Goal: Task Accomplishment & Management: Complete application form

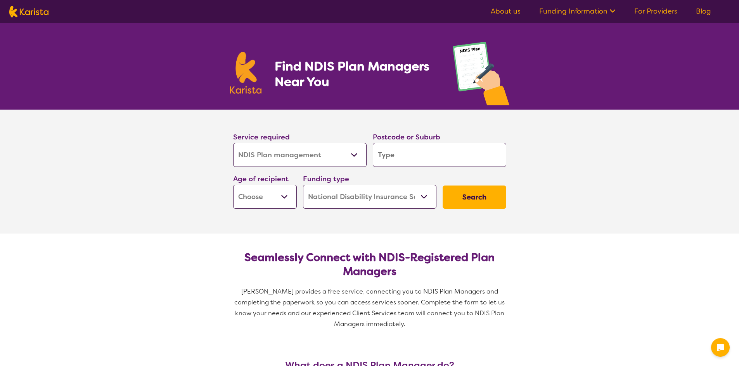
select select "NDIS Plan management"
select select "NDIS"
select select "NDIS Plan management"
select select "NDIS"
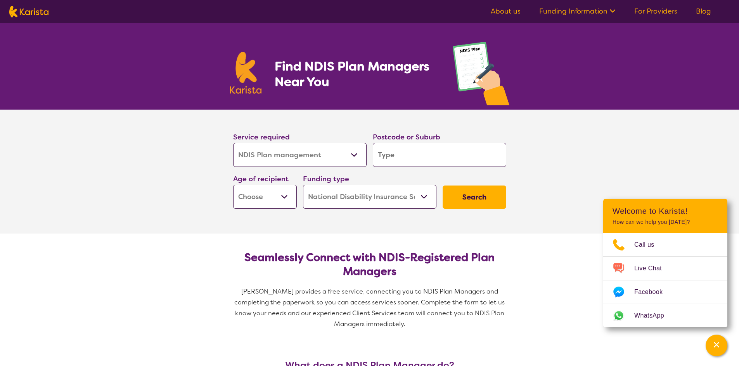
click at [356, 155] on select "Allied Health Assistant Assessment (ADHD or Autism) Behaviour support Counselli…" at bounding box center [299, 155] width 133 height 24
select select "Support worker"
click at [233, 143] on select "Allied Health Assistant Assessment (ADHD or Autism) Behaviour support Counselli…" at bounding box center [299, 155] width 133 height 24
select select "Support worker"
click at [402, 159] on input "search" at bounding box center [439, 155] width 133 height 24
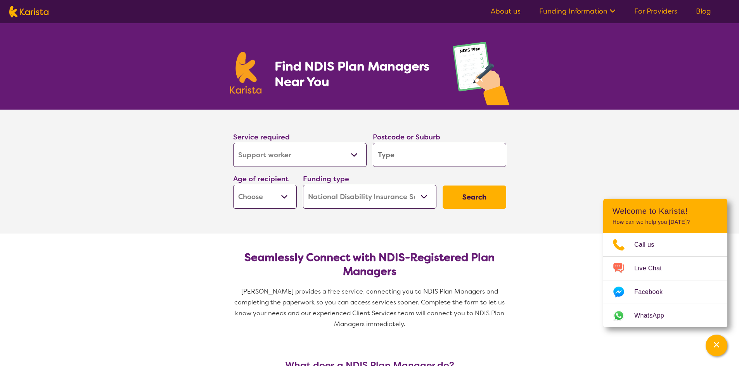
type input "3"
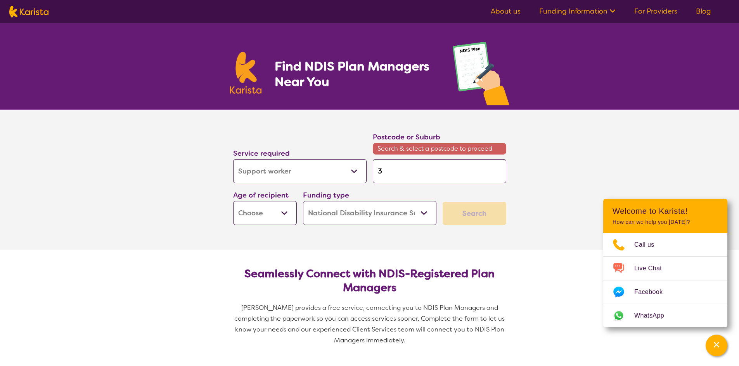
type input "30"
type input "303"
type input "3030"
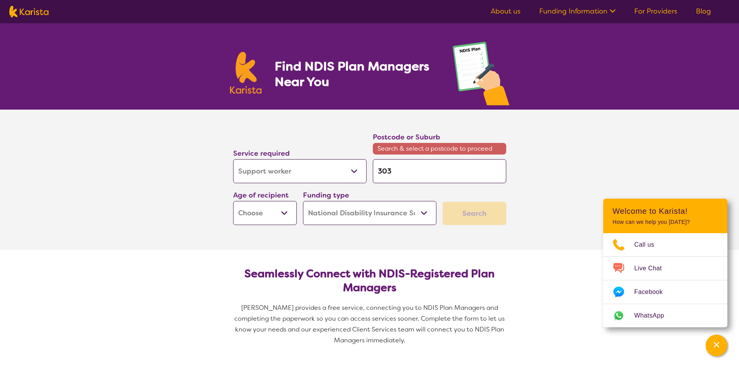
type input "3030"
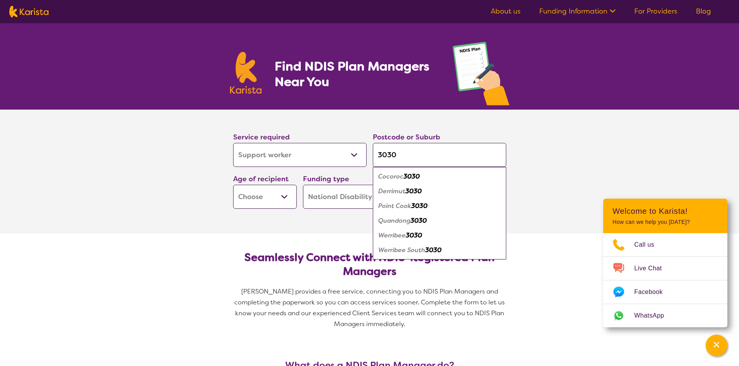
type input "3030"
drag, startPoint x: 408, startPoint y: 237, endPoint x: 380, endPoint y: 234, distance: 28.4
click at [407, 237] on em "3030" at bounding box center [414, 235] width 16 height 8
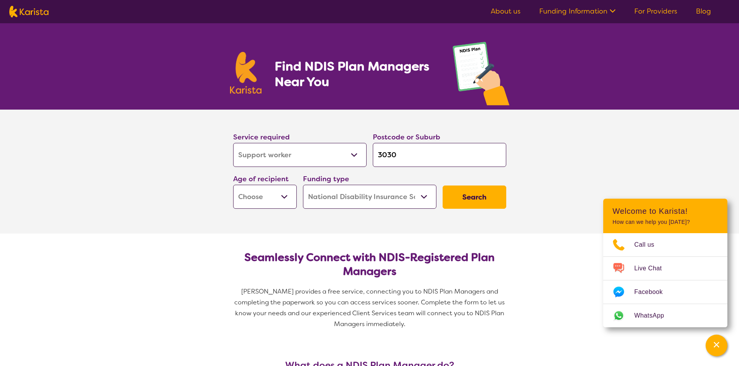
click at [284, 196] on select "Early Childhood - 0 to 9 Child - 10 to 11 Adolescent - 12 to 17 Adult - 18 to 6…" at bounding box center [265, 197] width 64 height 24
select select "AG"
click at [233, 185] on select "Early Childhood - 0 to 9 Child - 10 to 11 Adolescent - 12 to 17 Adult - 18 to 6…" at bounding box center [265, 197] width 64 height 24
select select "AG"
click at [423, 196] on select "Home Care Package (HCP) National Disability Insurance Scheme (NDIS) I don't know" at bounding box center [369, 197] width 133 height 24
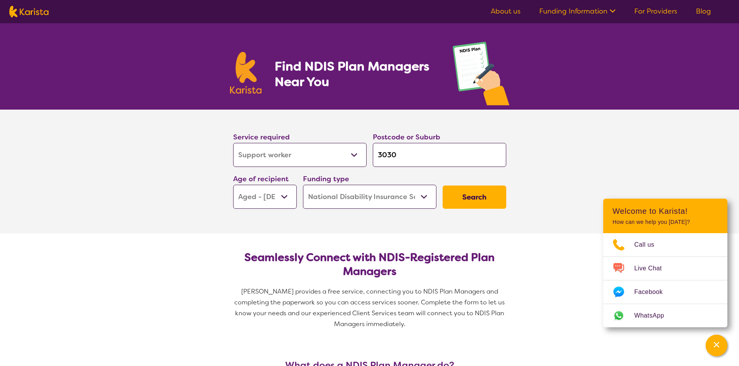
click at [303, 185] on select "Home Care Package (HCP) National Disability Insurance Scheme (NDIS) I don't know" at bounding box center [369, 197] width 133 height 24
click at [469, 199] on button "Search" at bounding box center [474, 197] width 64 height 23
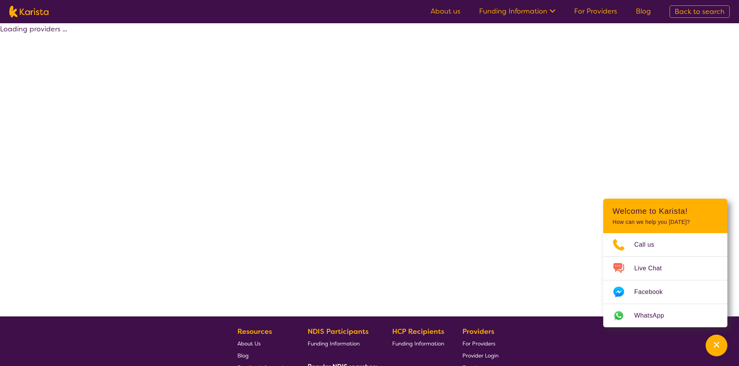
select select "by_score"
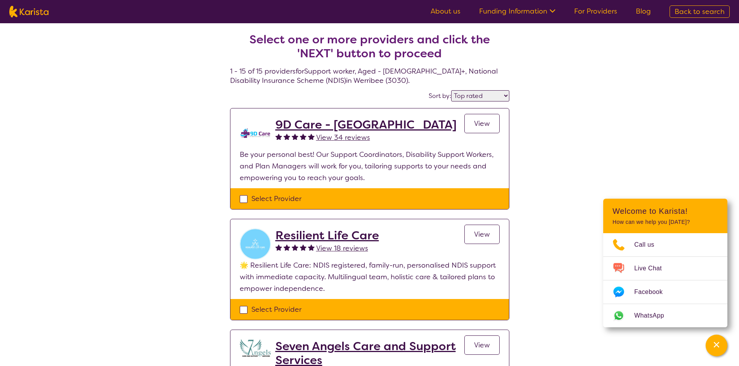
select select "NDIS Plan management"
select select "AG"
select select "NDIS"
select select "NDIS Plan management"
select select "AG"
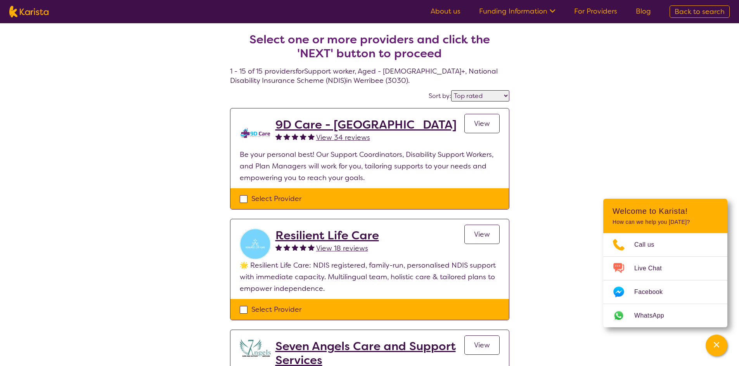
select select "NDIS"
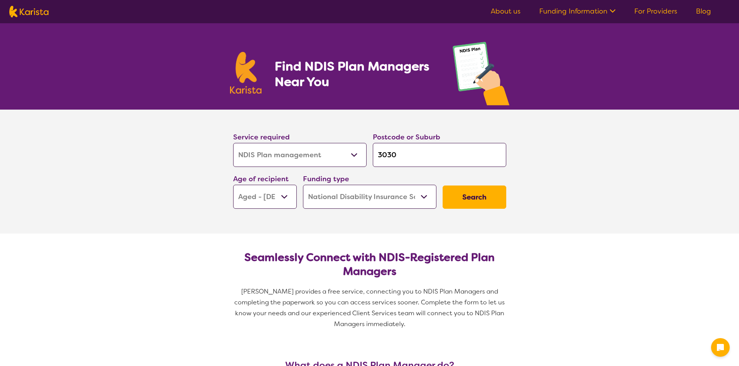
select select "NDIS Plan management"
select select "AG"
select select "NDIS"
select select "NDIS Plan management"
select select "AG"
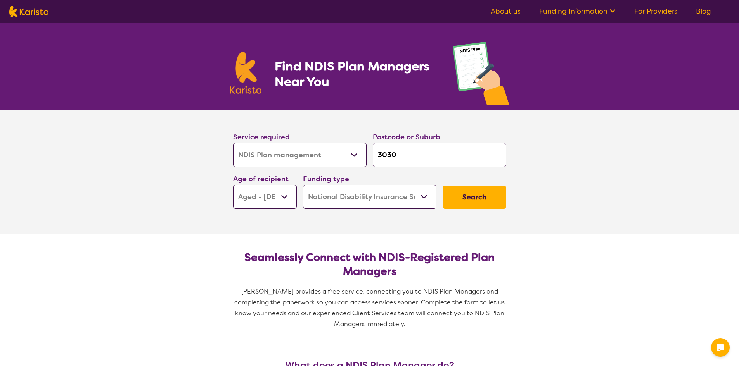
select select "NDIS"
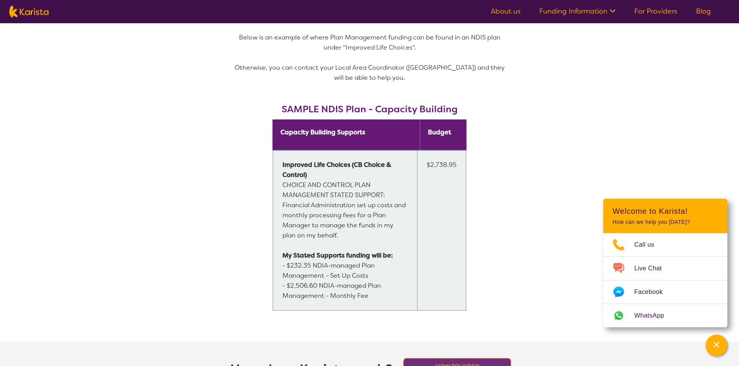
scroll to position [582, 0]
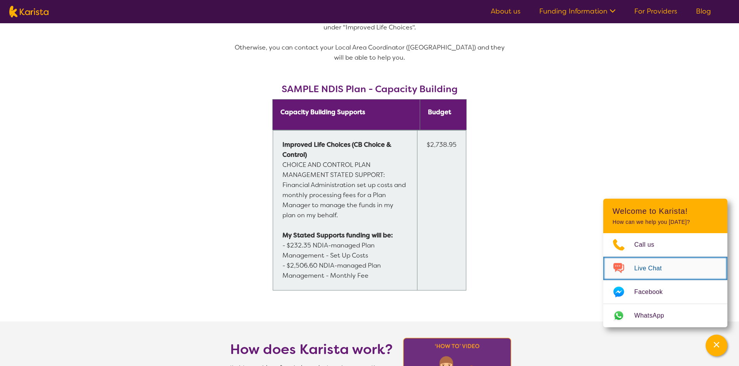
click at [643, 266] on span "Live Chat" at bounding box center [652, 269] width 37 height 12
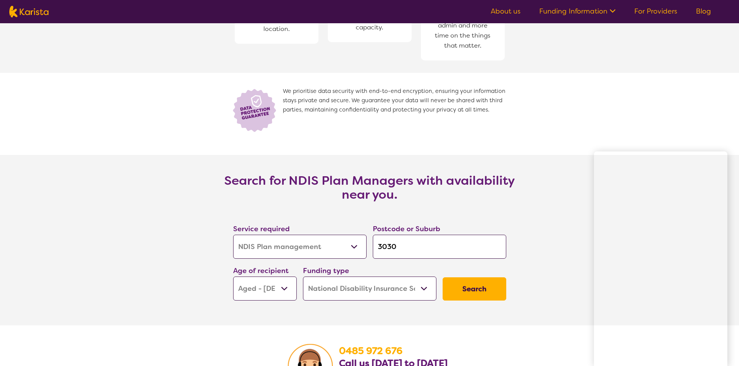
scroll to position [1318, 0]
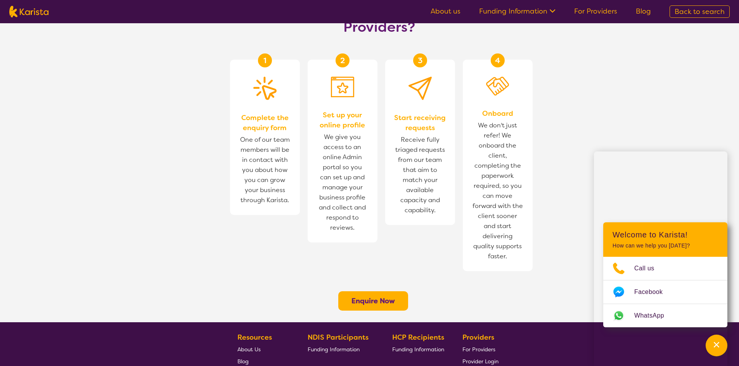
scroll to position [375, 0]
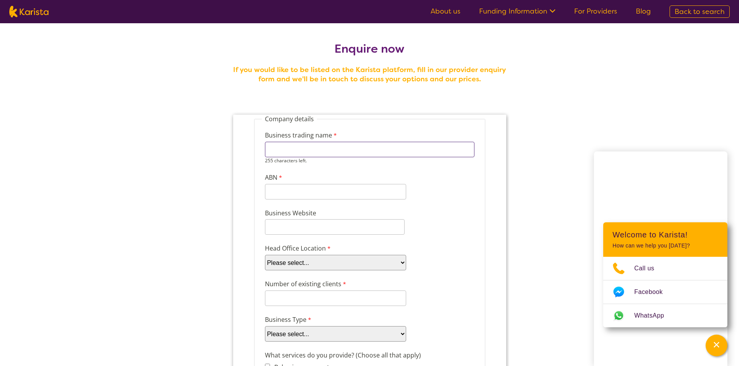
click at [294, 148] on input "Business trading name" at bounding box center [368, 150] width 209 height 16
type input "[PERSON_NAME]"
click at [292, 189] on input "ABN" at bounding box center [334, 186] width 141 height 16
type input "84 572 639"
click at [400, 263] on select "Please select... ACT [GEOGRAPHIC_DATA] NT QLD SA TAS [GEOGRAPHIC_DATA] [GEOGRAP…" at bounding box center [334, 263] width 141 height 16
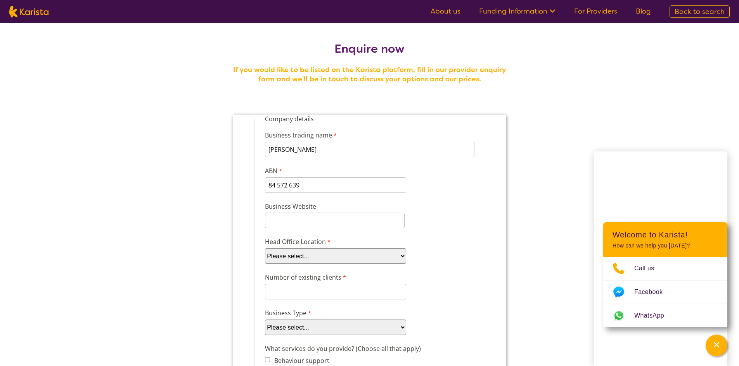
select select "tfa_100"
click at [264, 249] on select "Please select... ACT [GEOGRAPHIC_DATA] NT QLD SA TAS [GEOGRAPHIC_DATA] [GEOGRAP…" at bounding box center [334, 257] width 141 height 16
click at [292, 293] on input "Number of existing clients" at bounding box center [334, 292] width 141 height 16
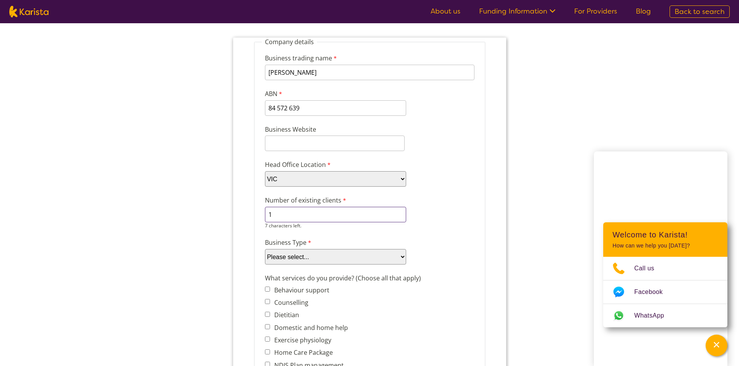
scroll to position [78, 0]
type input "1"
click at [402, 256] on select "Please select... Company Individual/Sole Trader Other (please specify)" at bounding box center [334, 257] width 141 height 16
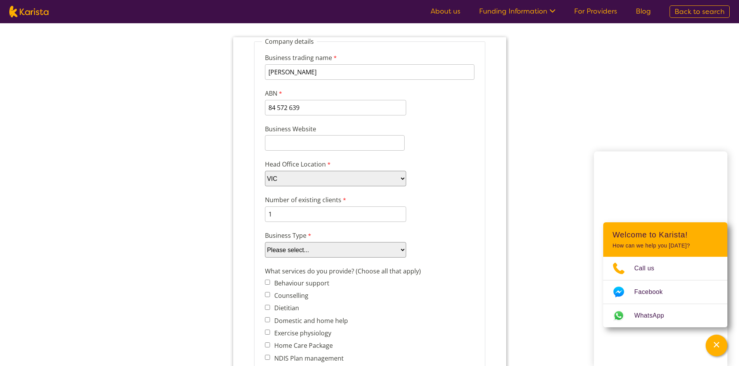
select select "tfa_88"
click at [264, 242] on select "Please select... Company Individual/Sole Trader Other (please specify)" at bounding box center [334, 250] width 141 height 16
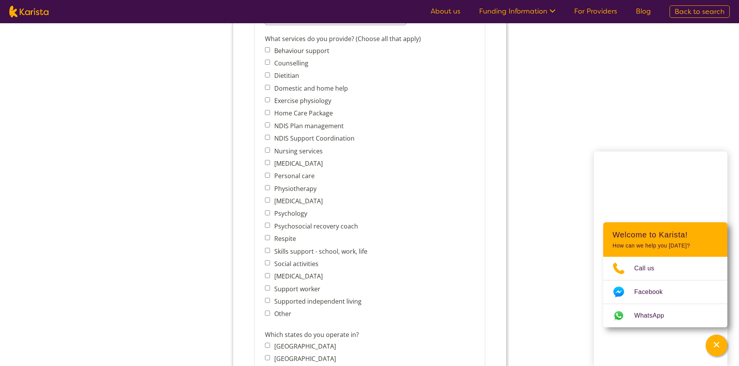
scroll to position [349, 0]
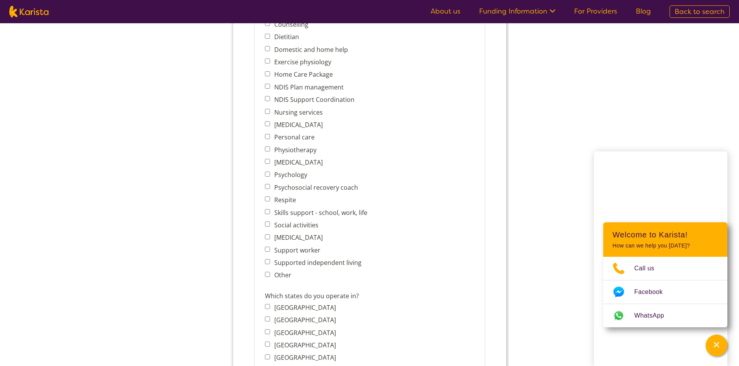
click at [267, 224] on input "Social activities" at bounding box center [266, 224] width 5 height 5
checkbox input "true"
click at [267, 212] on input "Skills support - school, work, life" at bounding box center [266, 211] width 5 height 5
checkbox input "true"
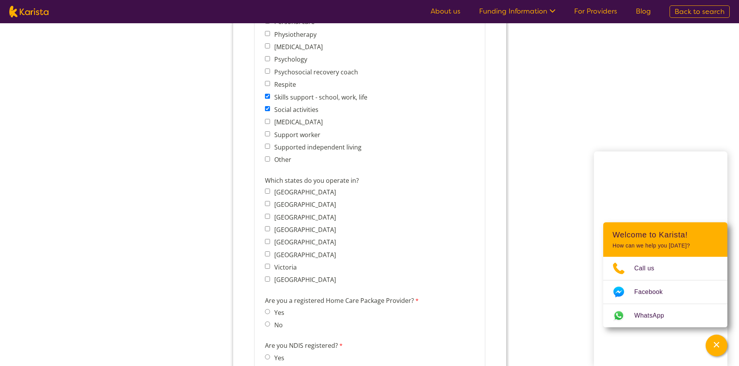
scroll to position [465, 0]
click at [267, 265] on input "Victoria" at bounding box center [266, 265] width 5 height 5
checkbox input "true"
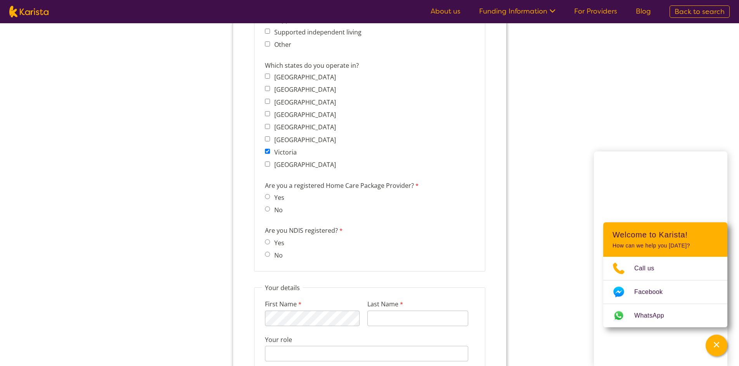
scroll to position [582, 0]
drag, startPoint x: 266, startPoint y: 206, endPoint x: 269, endPoint y: 212, distance: 5.9
click at [267, 208] on input "No" at bounding box center [266, 207] width 5 height 5
radio input "true"
click at [267, 251] on input "No" at bounding box center [266, 252] width 5 height 5
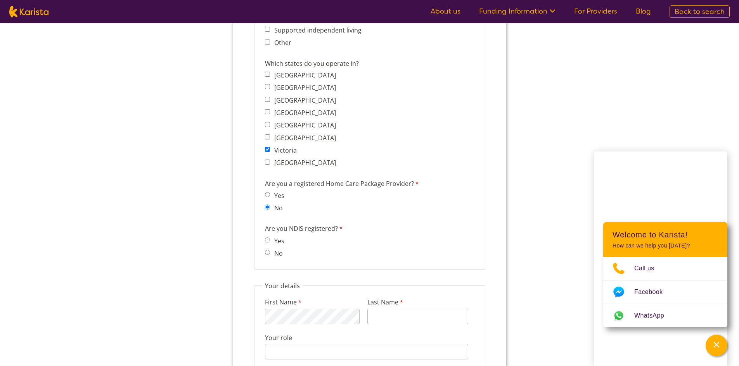
radio input "true"
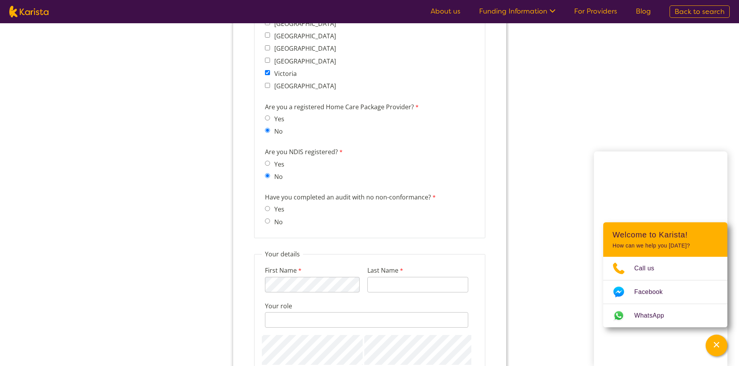
scroll to position [659, 0]
click at [267, 220] on input "No" at bounding box center [266, 220] width 5 height 5
radio input "true"
click at [372, 285] on input "Last Name" at bounding box center [417, 284] width 101 height 16
type input "[PERSON_NAME]"
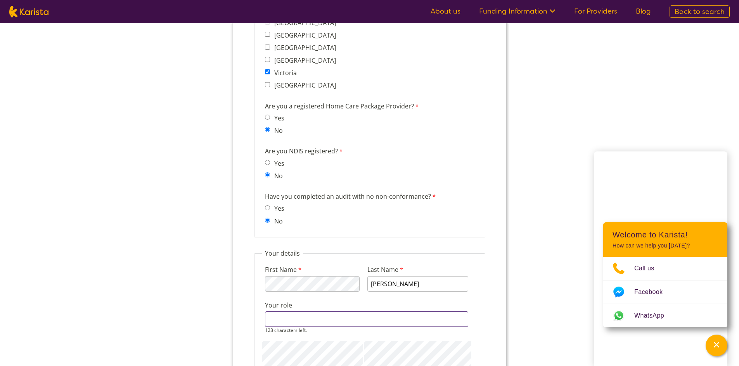
click at [287, 319] on input "Your role" at bounding box center [365, 320] width 203 height 16
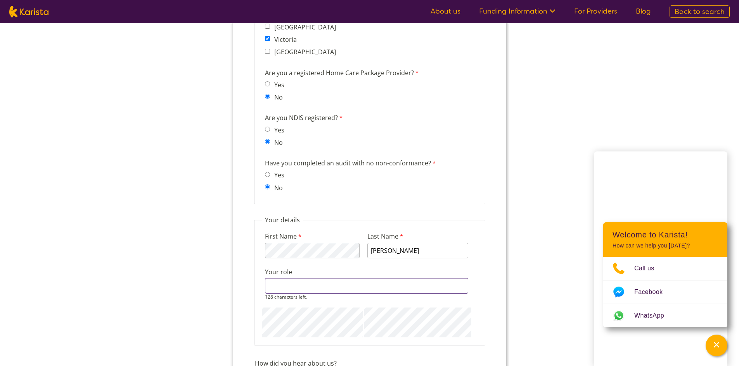
scroll to position [737, 0]
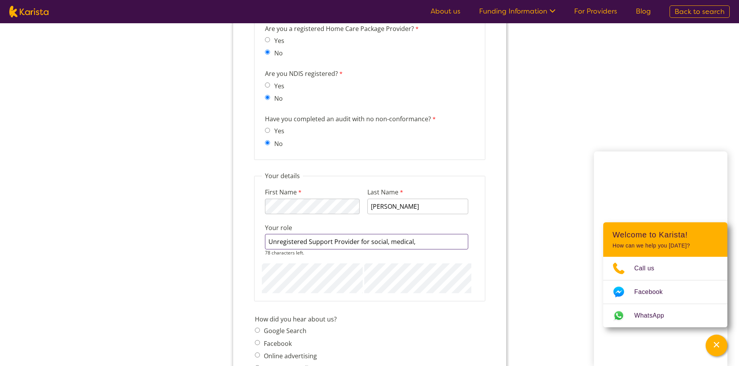
click at [422, 240] on input "Unregistered Support Provider for social, medical," at bounding box center [365, 242] width 203 height 16
type input "Unregistered Support Provider for social, medical, companionship"
type input "I wish to keep private"
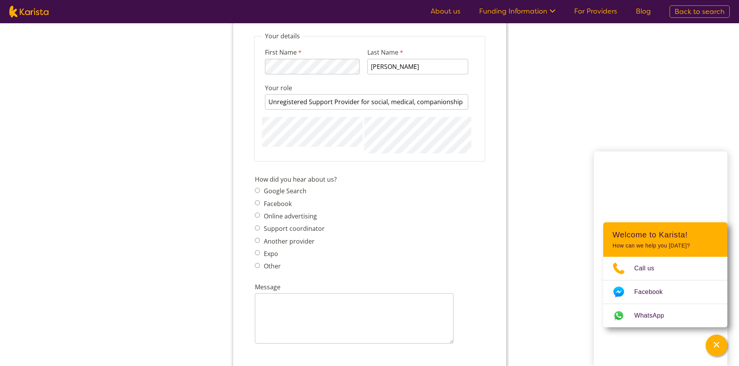
scroll to position [892, 0]
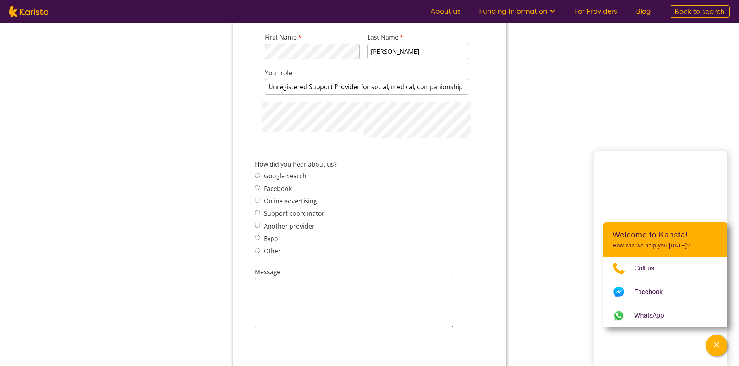
click at [258, 176] on span "Google Search Facebook Online advertising Support coordinator Another provider …" at bounding box center [291, 214] width 74 height 86
click at [256, 168] on input "Google Search" at bounding box center [256, 168] width 5 height 5
radio input "true"
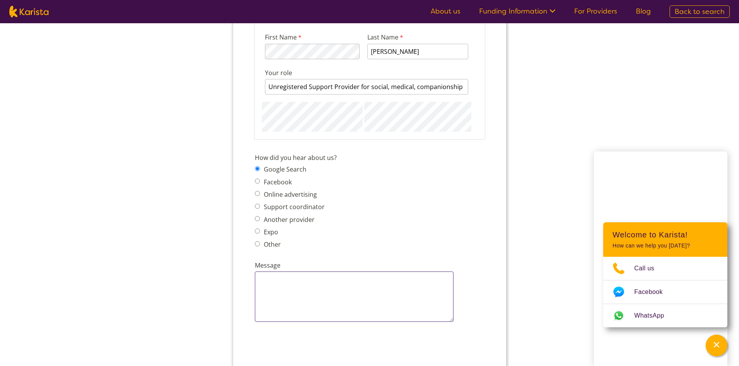
click at [305, 287] on textarea "Message" at bounding box center [353, 297] width 199 height 50
click at [384, 280] on textarea "Hello, I currently am providing services to" at bounding box center [353, 297] width 199 height 50
click at [444, 280] on textarea "Hello, I currently am providing support services to one client," at bounding box center [353, 297] width 199 height 50
click at [342, 290] on textarea "Hello, I currently am providing support services to one client, digital literac…" at bounding box center [353, 297] width 199 height 50
click at [411, 287] on textarea "Hello, I currently am providing support services to one client, digital literac…" at bounding box center [353, 297] width 199 height 50
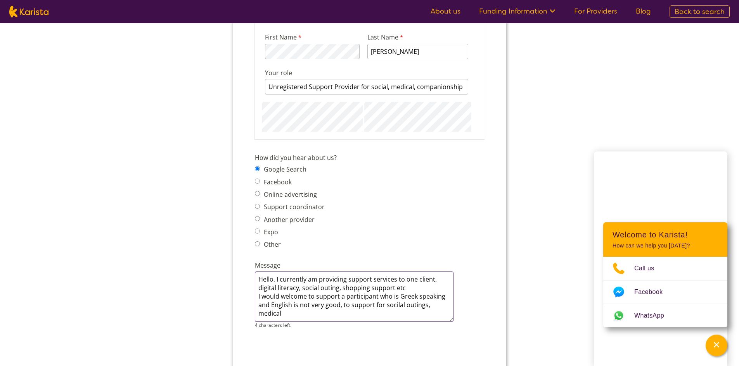
click at [271, 304] on textarea "Hello, I currently am providing support services to one client, digital literac…" at bounding box center [353, 297] width 199 height 50
click at [282, 307] on textarea "Hello, I currently am providing support services to one client, digital literac…" at bounding box center [353, 297] width 199 height 50
click at [275, 280] on textarea "Hello, I currently am providing support services to one client, digital literac…" at bounding box center [353, 297] width 199 height 50
click at [278, 280] on textarea "Hello, I currently am providing support services to one client, digital literac…" at bounding box center [353, 297] width 199 height 50
drag, startPoint x: 282, startPoint y: 281, endPoint x: 293, endPoint y: 277, distance: 12.4
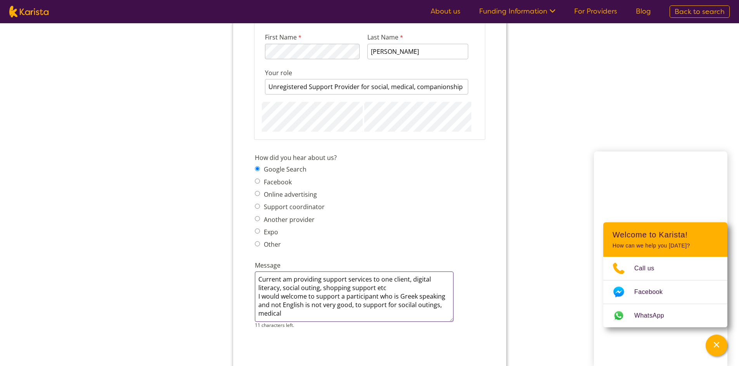
click at [282, 281] on textarea "Current am providing support services to one client, digital literacy, social o…" at bounding box center [353, 297] width 199 height 50
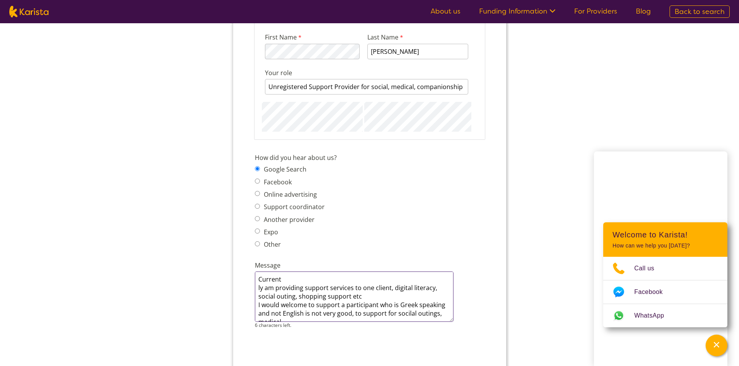
click at [293, 277] on textarea "Current ly am providing support services to one client, digital literacy, socia…" at bounding box center [353, 297] width 199 height 50
click at [285, 276] on textarea "Current ly ly am providing support services to one client, digital literacy, so…" at bounding box center [353, 297] width 199 height 50
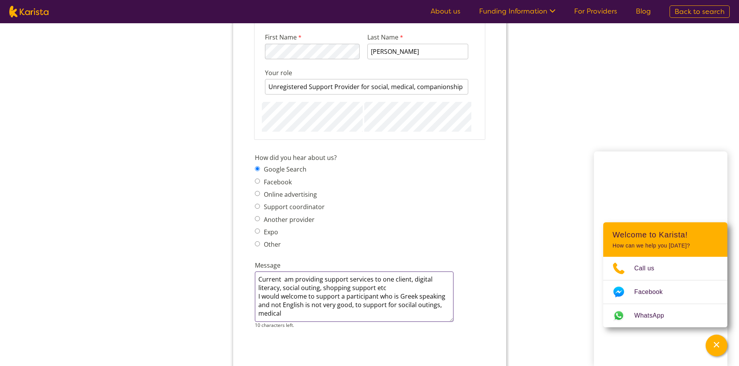
click at [278, 280] on textarea "Current am providing support services to one client, digital literacy, social o…" at bounding box center [353, 297] width 199 height 50
click at [322, 280] on textarea "Currently I am support services to one client, digital literacy, social outing,…" at bounding box center [353, 297] width 199 height 50
click at [290, 316] on textarea "Currently I am providing support to 1 participant who is self managed o literac…" at bounding box center [353, 297] width 199 height 50
click at [323, 305] on textarea "Currently I am providing support to 1 participant, social, digital literacy, sh…" at bounding box center [353, 297] width 199 height 50
drag, startPoint x: 381, startPoint y: 307, endPoint x: 334, endPoint y: 304, distance: 47.4
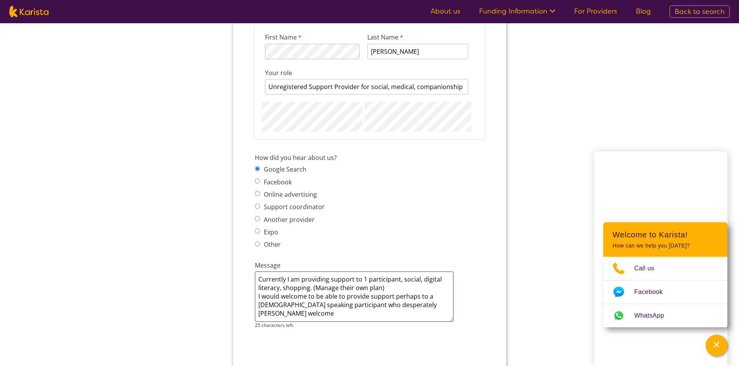
click at [334, 304] on textarea "Currently I am providing support to 1 participant, social, digital literacy, sh…" at bounding box center [353, 297] width 199 height 50
click at [333, 304] on textarea "Currently I am providing support to 1 participant, social, digital literacy, sh…" at bounding box center [353, 297] width 199 height 50
click at [318, 315] on textarea "Currently I am providing support to 1 participant, social, digital literacy, sh…" at bounding box center [353, 297] width 199 height 50
click at [331, 306] on textarea "Currently I am providing support to 1 participant, social, digital literacy, sh…" at bounding box center [353, 297] width 199 height 50
click at [308, 315] on textarea "Currently I am providing support to 1 participant, social, digital literacy, sh…" at bounding box center [353, 297] width 199 height 50
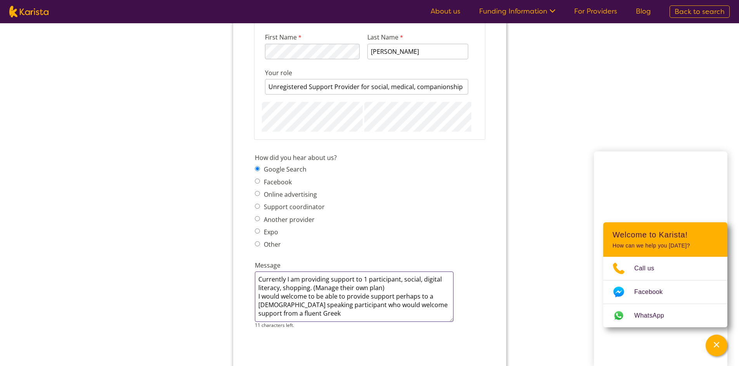
click at [299, 280] on textarea "Currently I am providing support to 1 participant, social, digital literacy, sh…" at bounding box center [353, 297] width 199 height 50
click at [257, 295] on textarea "Currently providing support to 1 participant, social, digital literacy, shoppin…" at bounding box center [353, 297] width 199 height 50
click at [351, 315] on textarea "Currently providing support to 1 participant, social, digital literacy, shoppin…" at bounding box center [353, 297] width 199 height 50
click at [375, 305] on textarea "Currently providing support to 1 participant, social, digital literacy, shoppin…" at bounding box center [353, 297] width 199 height 50
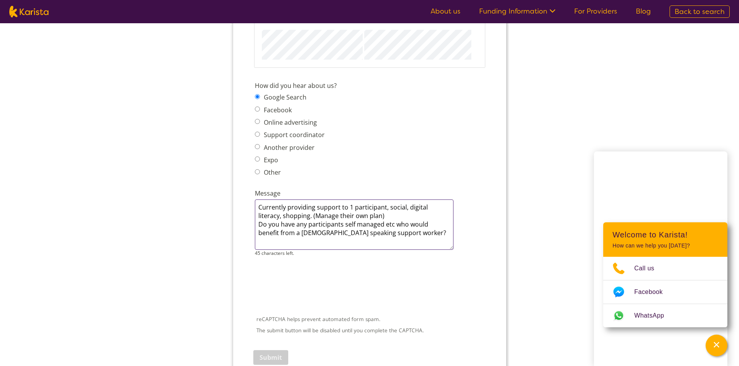
scroll to position [1047, 0]
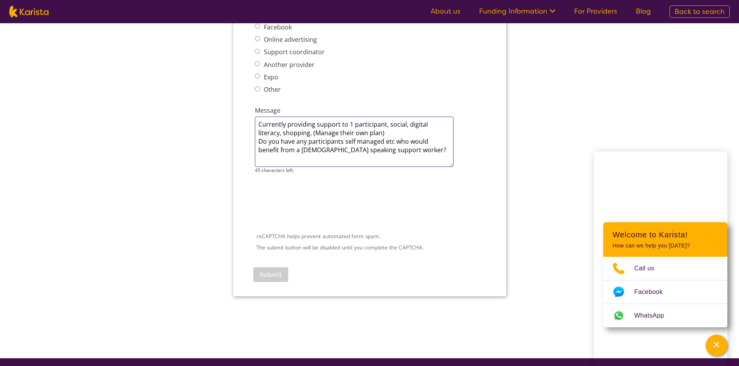
type textarea "Currently providing support to 1 participant, social, digital literacy, shoppin…"
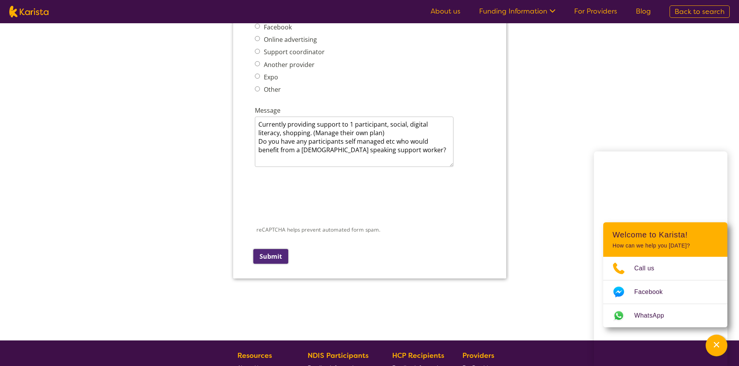
click at [271, 253] on input "Submit" at bounding box center [270, 256] width 35 height 15
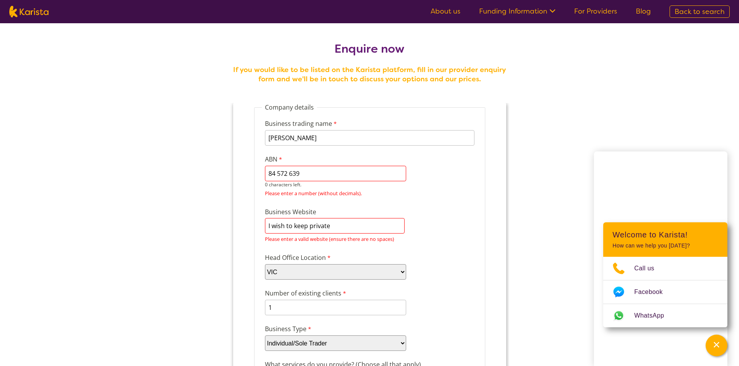
scroll to position [5, 0]
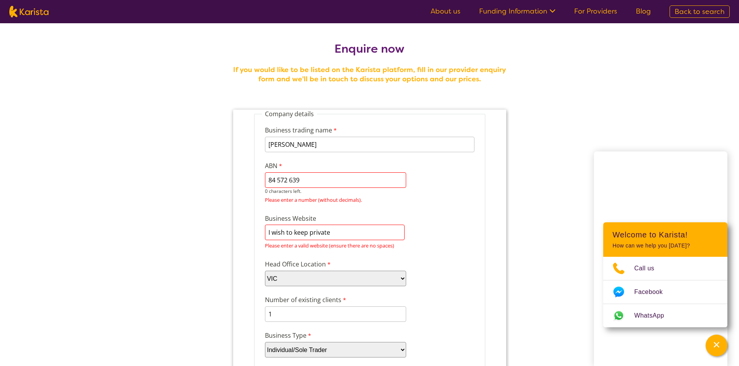
click at [337, 227] on input "I wish to keep private" at bounding box center [334, 233] width 140 height 16
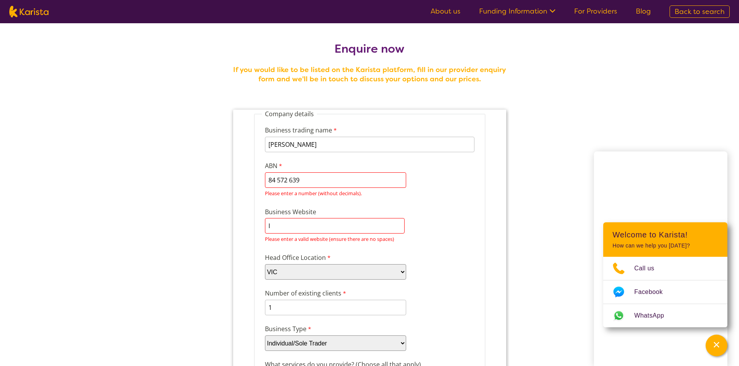
type input "I"
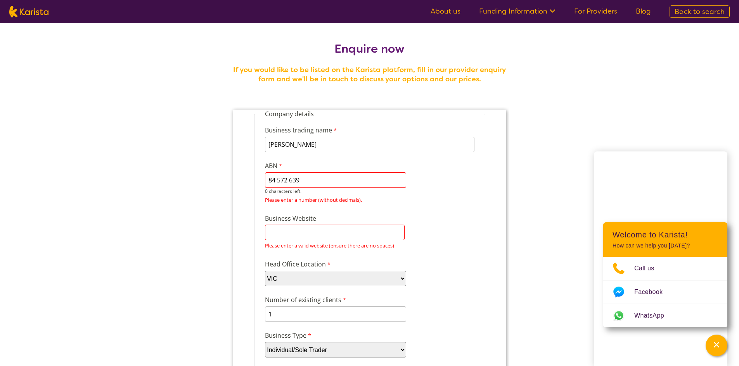
click at [306, 178] on input "84 572 639" at bounding box center [334, 181] width 141 height 16
type input "84572639692"
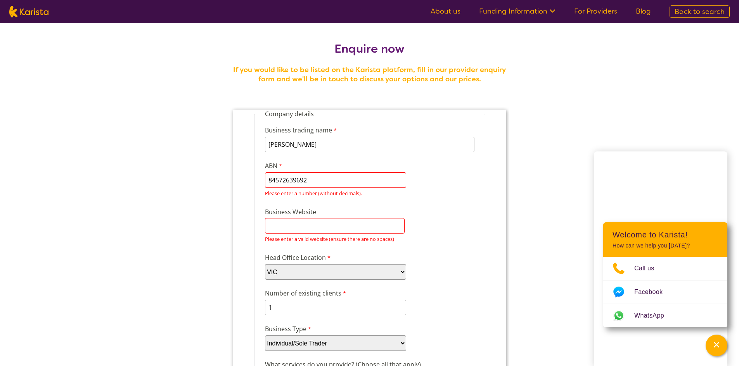
click at [300, 231] on input "Business Website" at bounding box center [334, 226] width 140 height 16
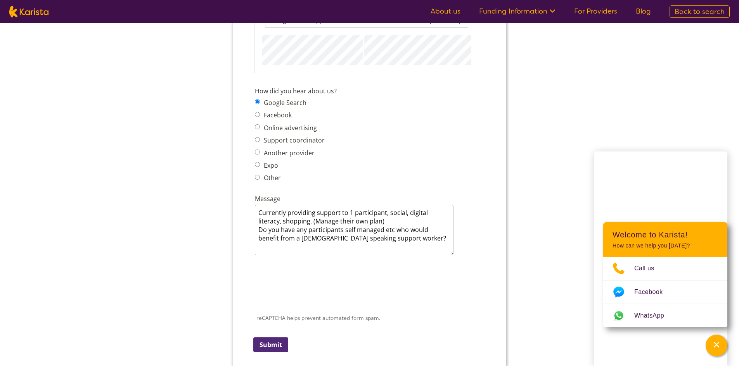
scroll to position [1086, 0]
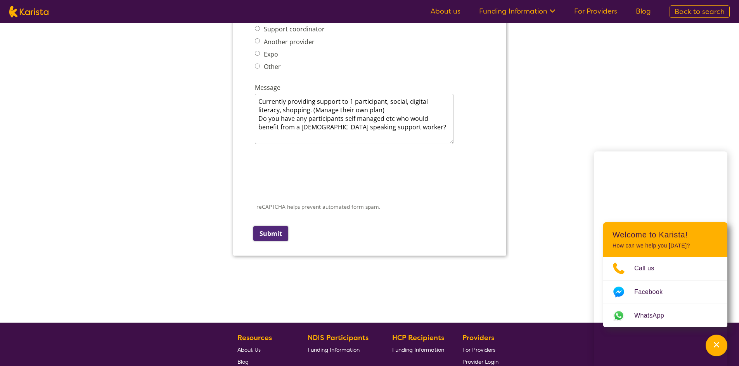
click at [272, 233] on input "Submit" at bounding box center [270, 233] width 35 height 15
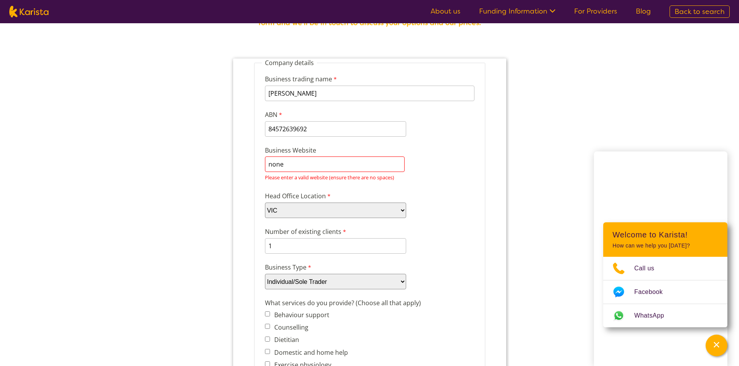
scroll to position [0, 0]
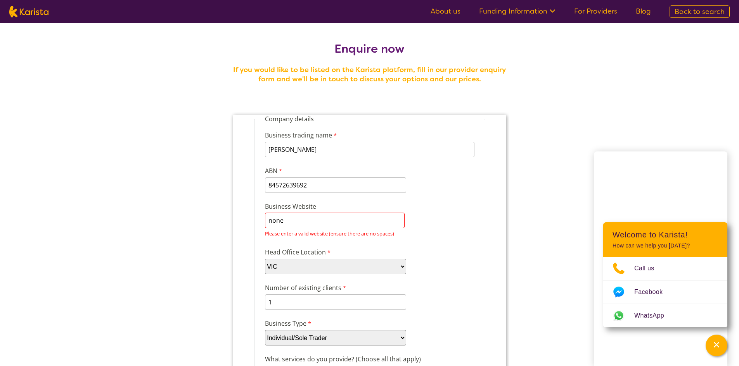
click at [295, 219] on input "none" at bounding box center [334, 221] width 140 height 16
type input "n"
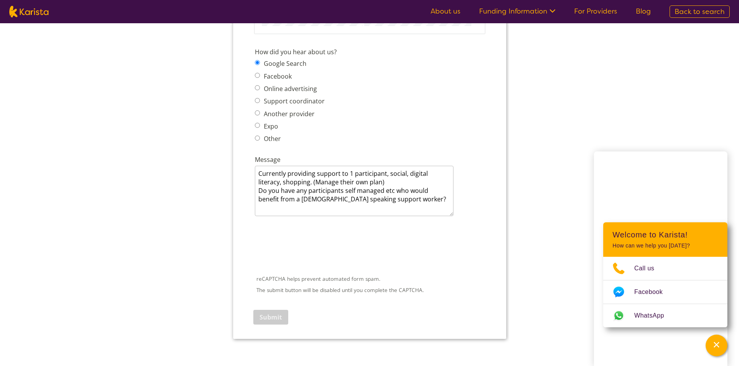
scroll to position [1202, 0]
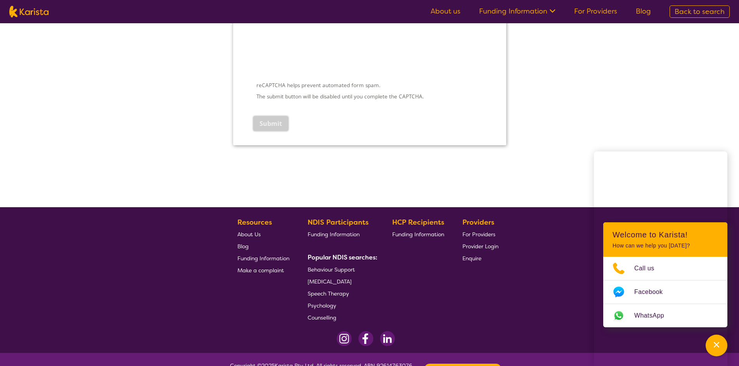
type input "N/a"
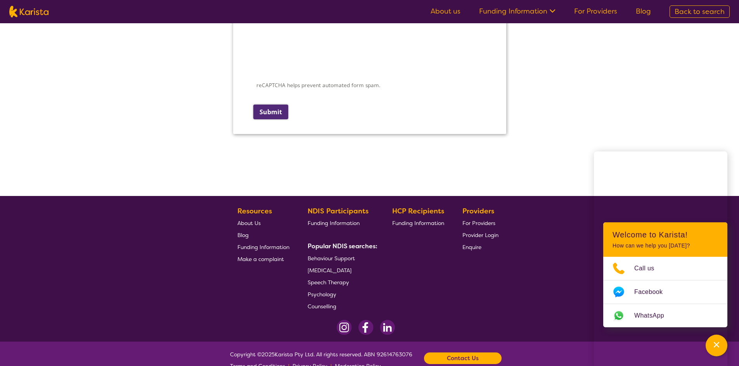
click at [269, 108] on input "Submit" at bounding box center [270, 112] width 35 height 15
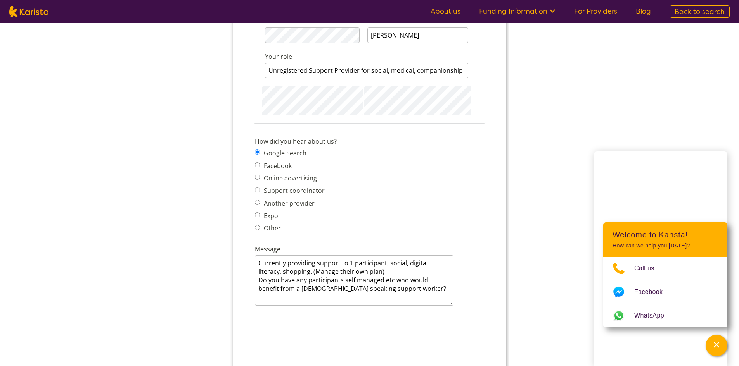
scroll to position [1036, 0]
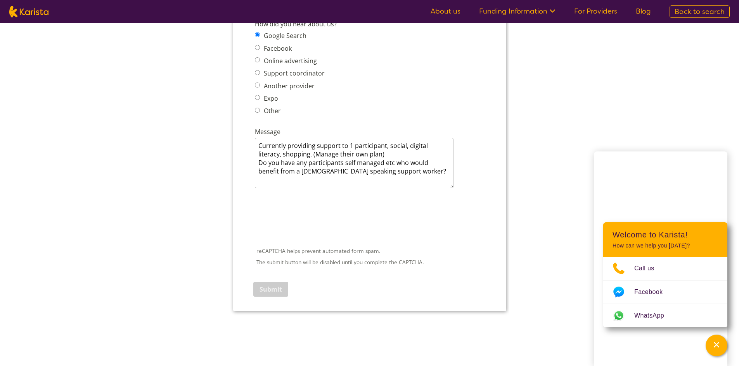
click at [445, 9] on link "About us" at bounding box center [445, 11] width 30 height 9
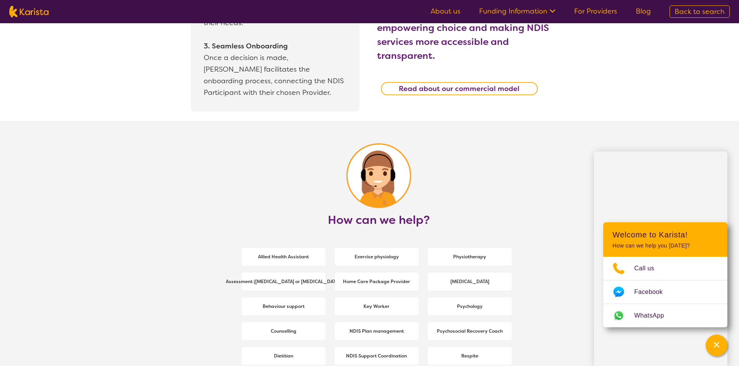
scroll to position [892, 0]
